Goal: Task Accomplishment & Management: Use online tool/utility

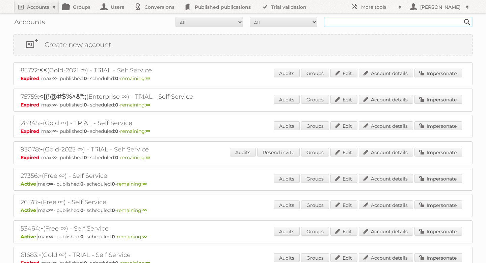
click at [342, 24] on input "text" at bounding box center [398, 22] width 149 height 10
type input "okkinga"
click at [462, 17] on input "Search" at bounding box center [467, 22] width 10 height 10
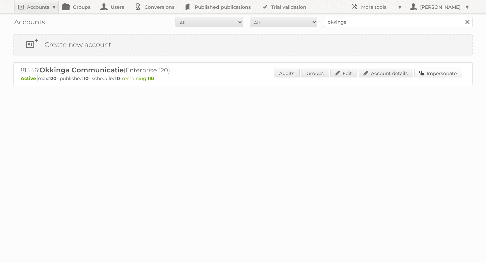
click at [452, 75] on link "Impersonate" at bounding box center [438, 73] width 48 height 9
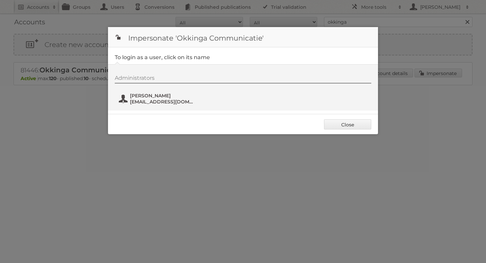
click at [151, 98] on span "Gerben Okkinga" at bounding box center [162, 95] width 65 height 6
